Goal: Transaction & Acquisition: Purchase product/service

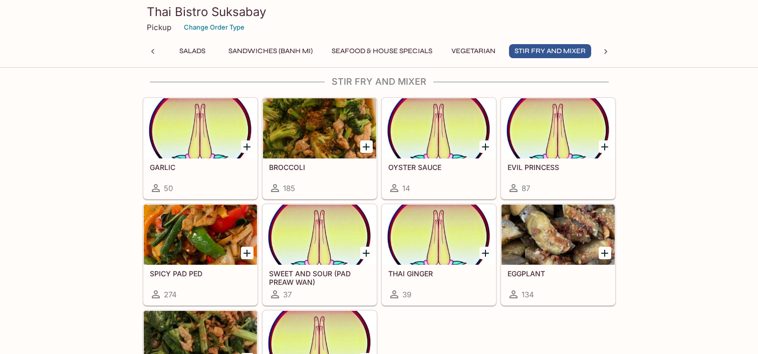
scroll to position [2011, 0]
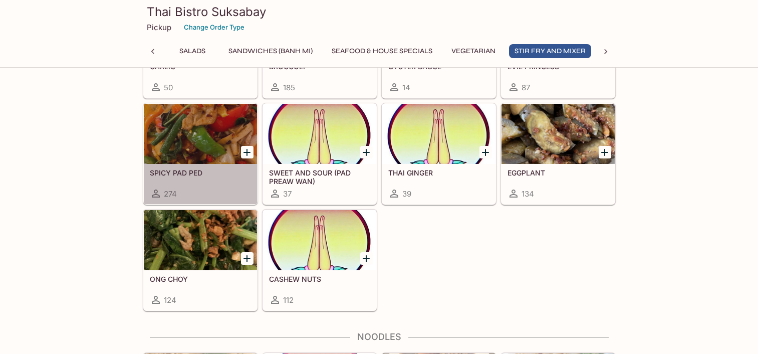
click at [208, 176] on h5 "SPICY PAD PED" at bounding box center [200, 172] width 101 height 9
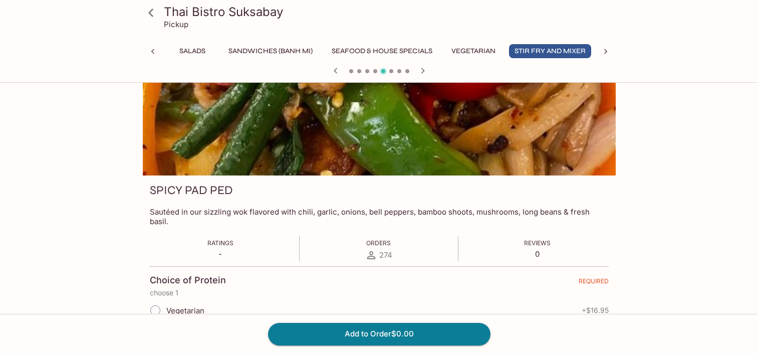
scroll to position [50, 0]
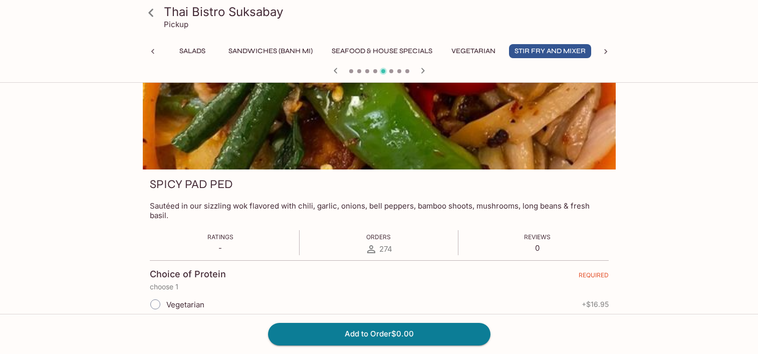
click at [601, 51] on icon at bounding box center [606, 52] width 10 height 10
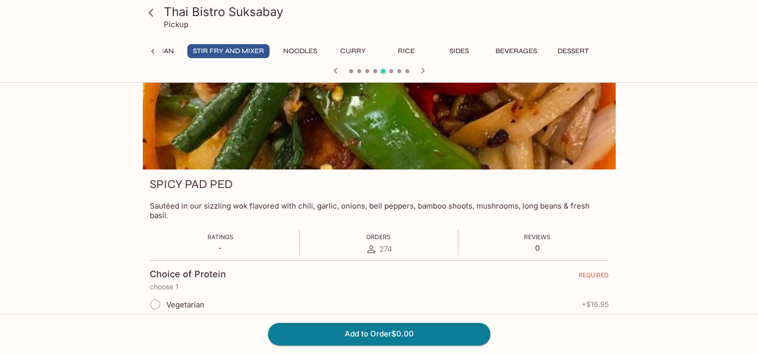
click at [465, 54] on button "Sides" at bounding box center [459, 51] width 45 height 14
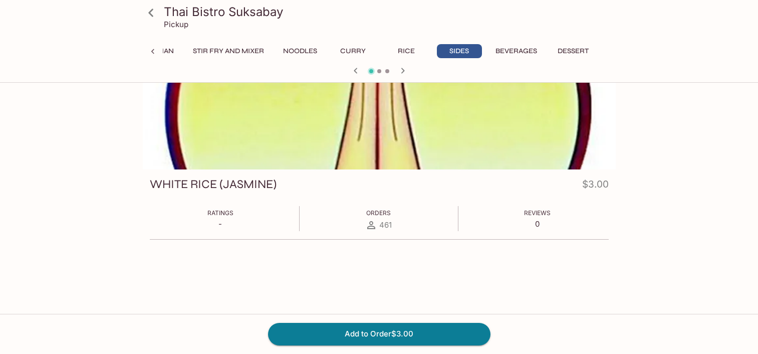
scroll to position [0, 0]
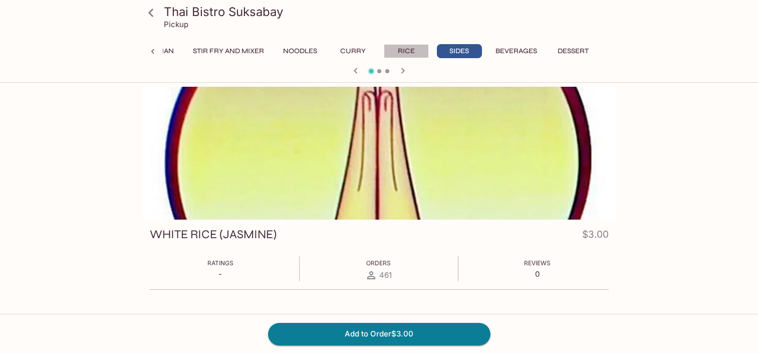
click at [416, 47] on button "Rice" at bounding box center [406, 51] width 45 height 14
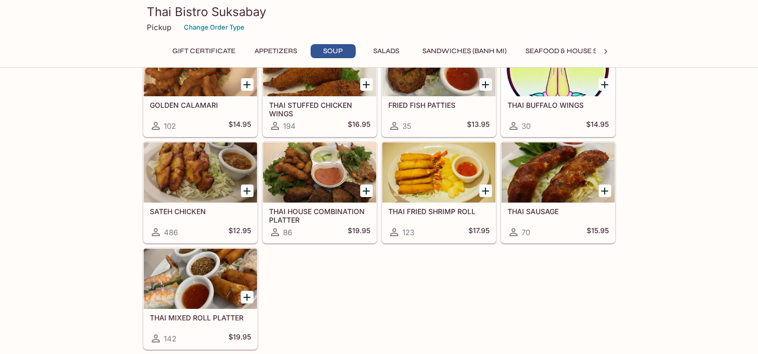
scroll to position [747, 0]
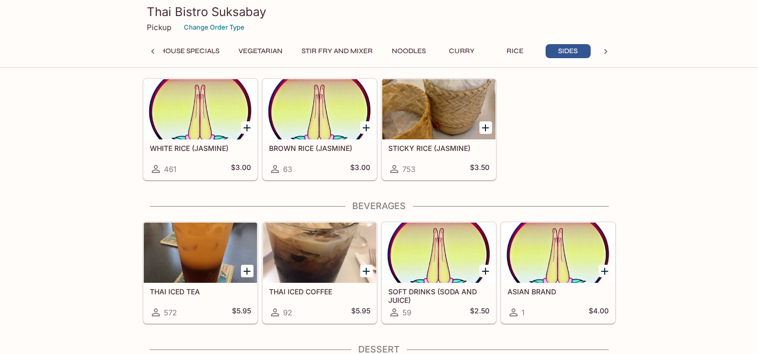
scroll to position [2891, 0]
